Goal: Task Accomplishment & Management: Use online tool/utility

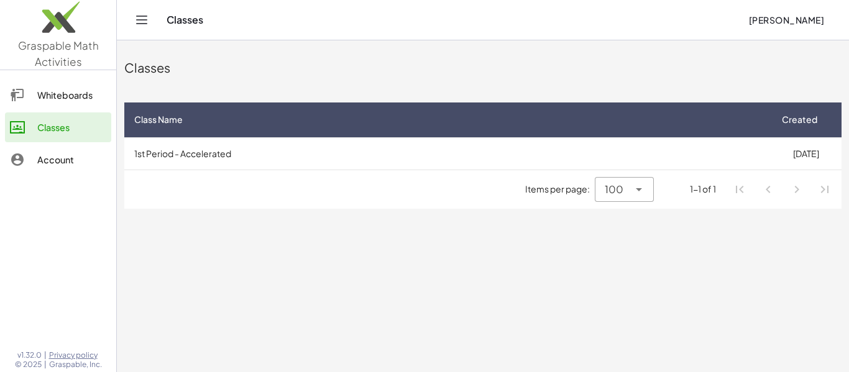
click at [175, 21] on div "Classes" at bounding box center [453, 20] width 572 height 12
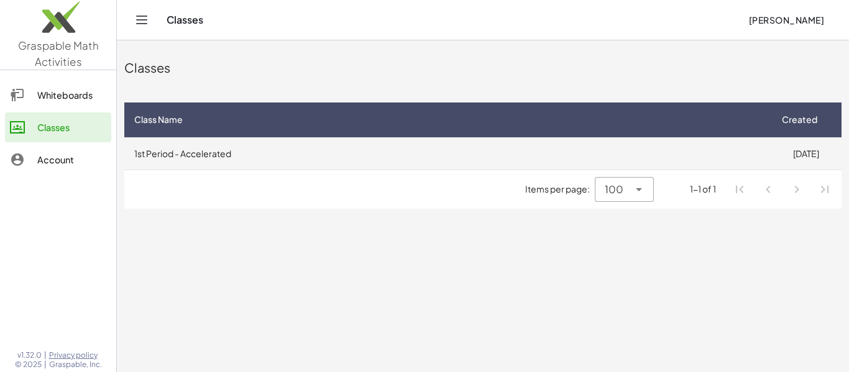
click at [413, 148] on td "1st Period - Accelerated" at bounding box center [447, 153] width 646 height 32
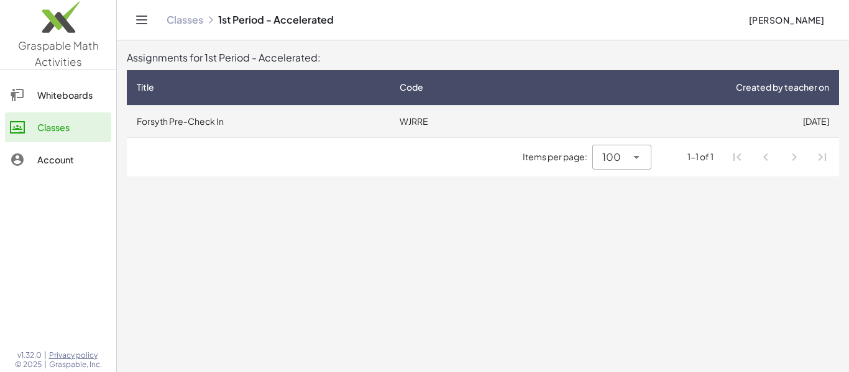
click at [311, 121] on td "Forsyth Pre-Check In" at bounding box center [258, 121] width 263 height 32
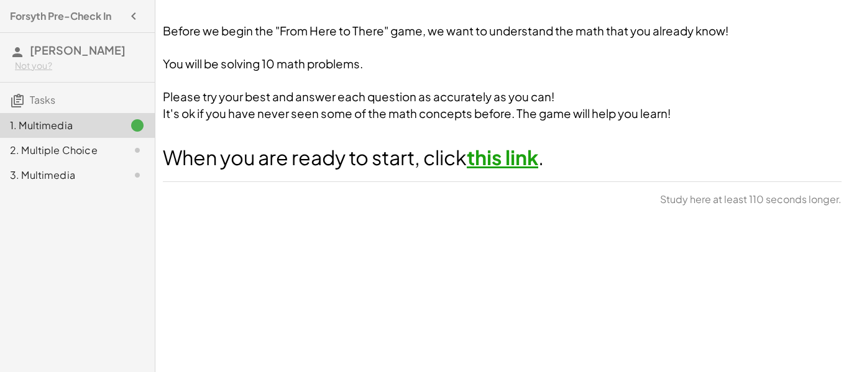
click at [501, 158] on link "this link" at bounding box center [502, 157] width 71 height 25
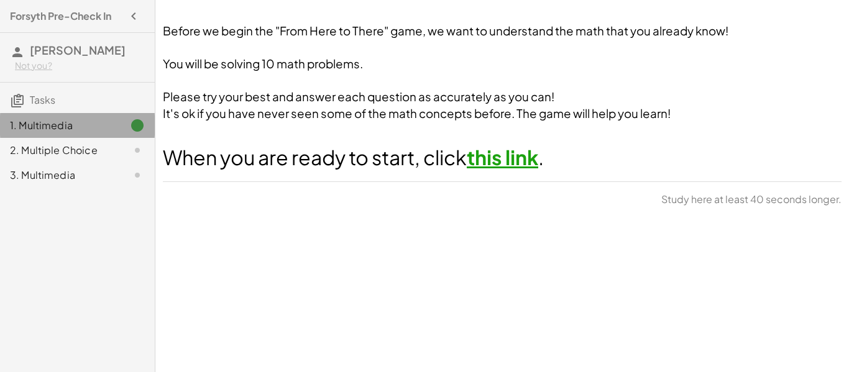
click at [111, 124] on div at bounding box center [127, 125] width 35 height 15
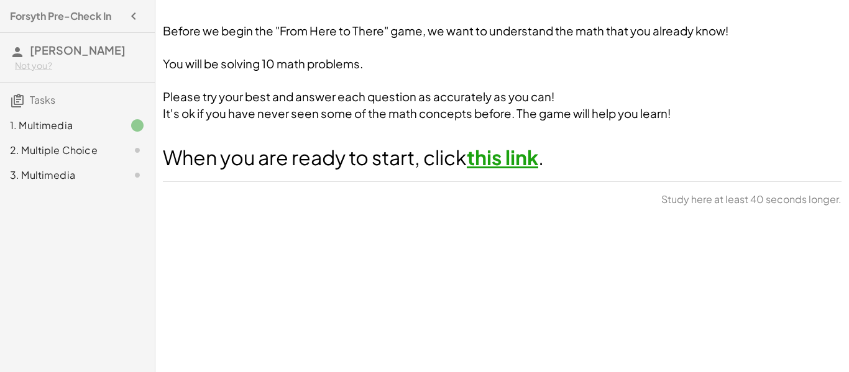
click at [131, 25] on button "button" at bounding box center [133, 16] width 22 height 22
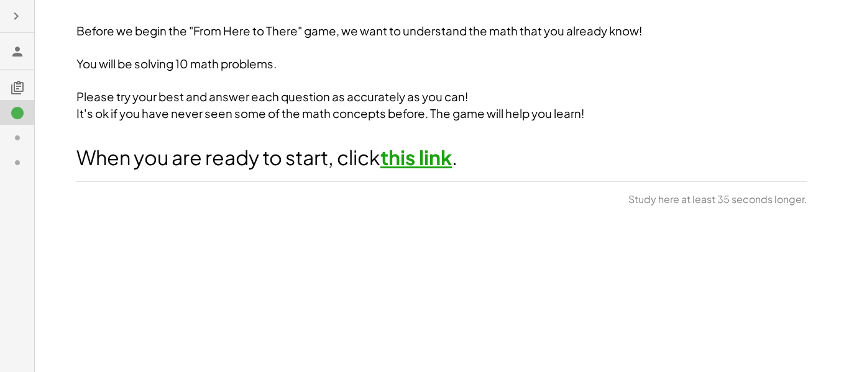
click at [17, 19] on icon "button" at bounding box center [16, 16] width 15 height 15
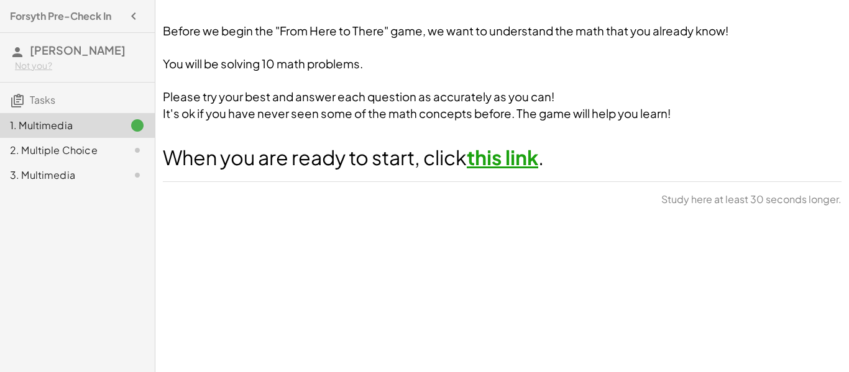
click at [117, 150] on div at bounding box center [127, 150] width 35 height 15
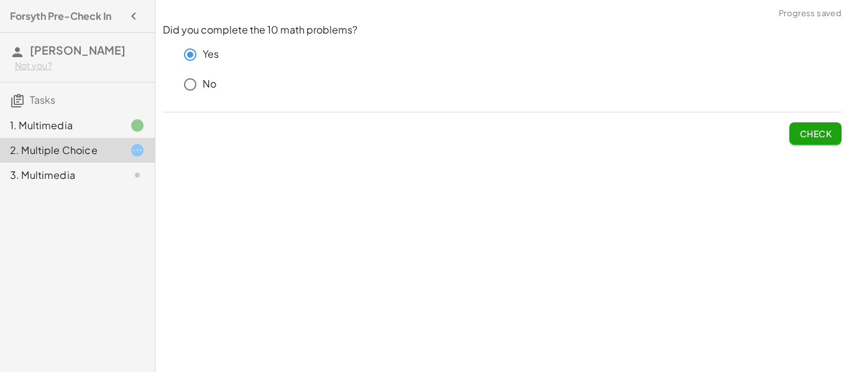
click at [819, 131] on span "Check" at bounding box center [815, 133] width 32 height 11
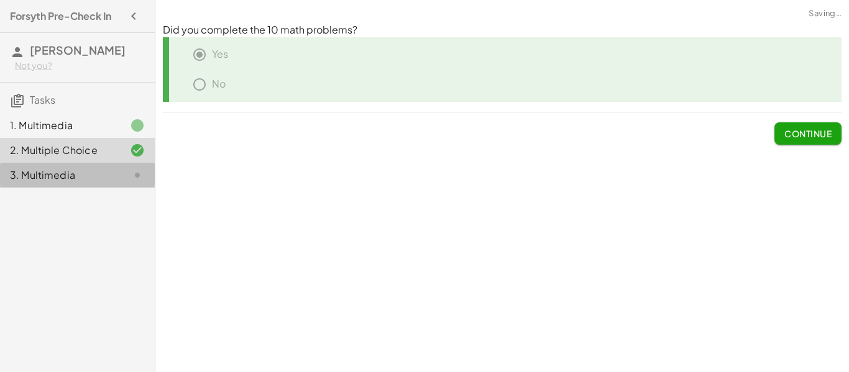
click at [101, 180] on div "3. Multimedia" at bounding box center [60, 175] width 100 height 15
